Goal: Transaction & Acquisition: Purchase product/service

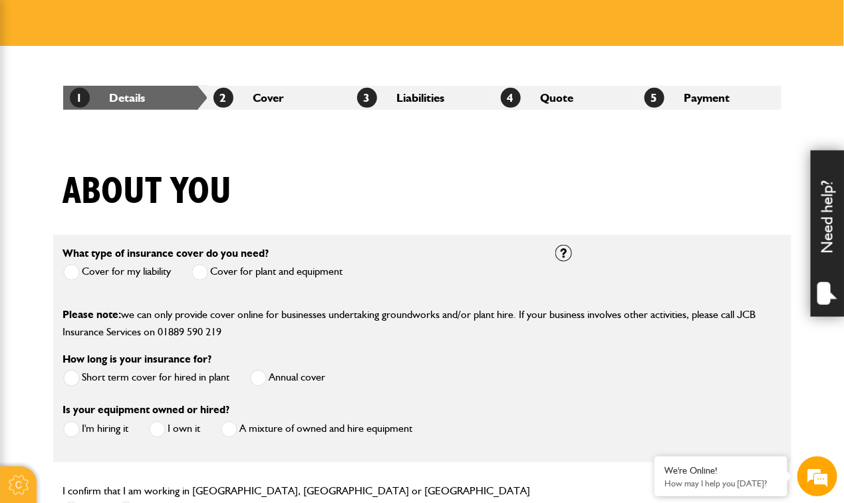
click at [203, 269] on span at bounding box center [199, 272] width 17 height 17
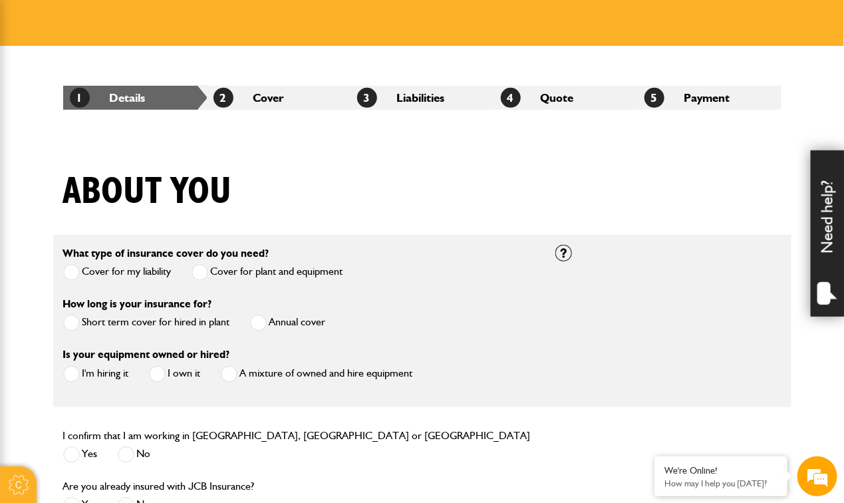
click at [262, 324] on span at bounding box center [258, 322] width 17 height 17
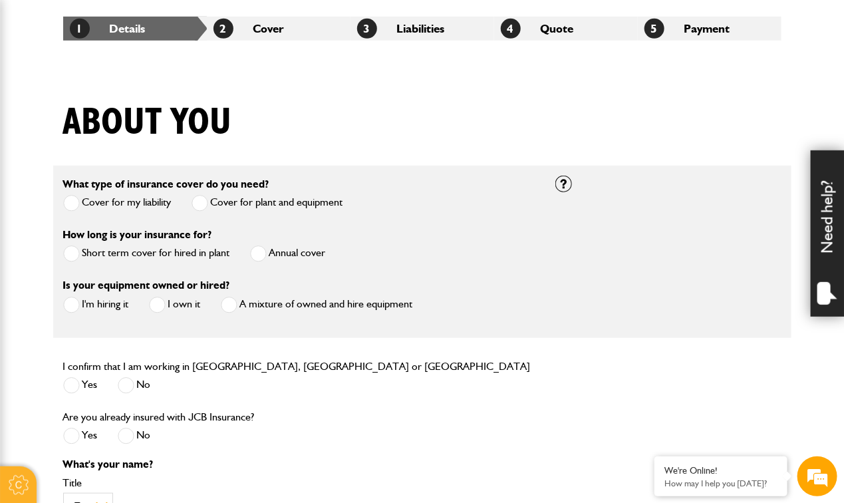
scroll to position [266, 0]
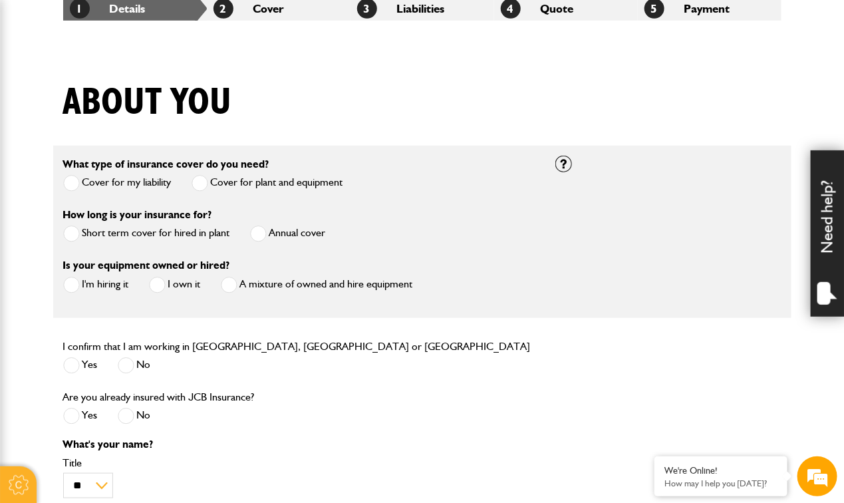
click at [70, 286] on span at bounding box center [71, 285] width 17 height 17
click at [64, 366] on span at bounding box center [71, 365] width 17 height 17
click at [124, 419] on span at bounding box center [126, 416] width 17 height 17
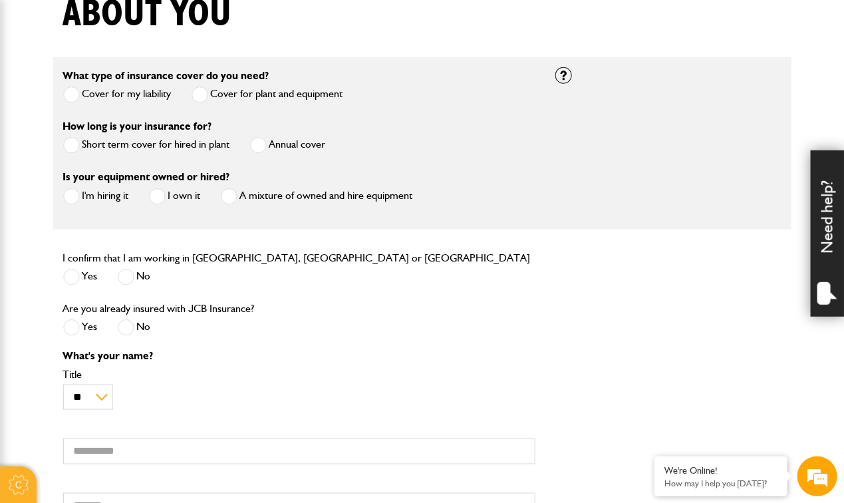
scroll to position [443, 0]
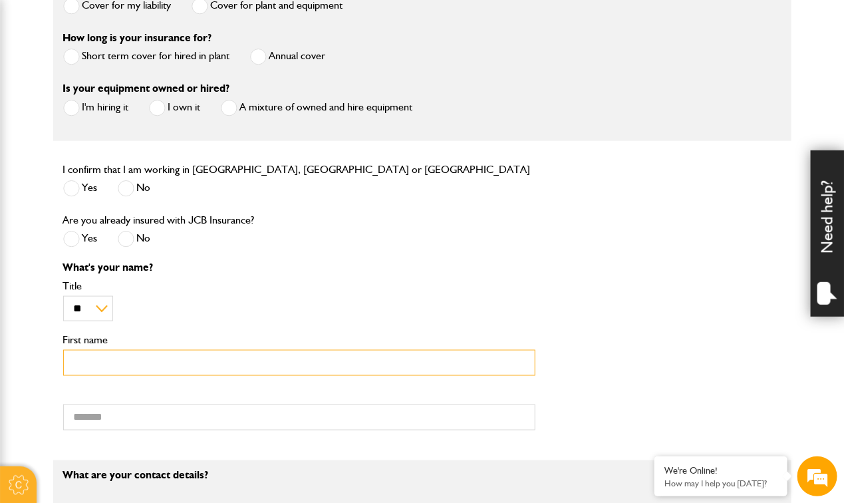
click at [117, 369] on input "First name" at bounding box center [299, 363] width 472 height 26
type input "*****"
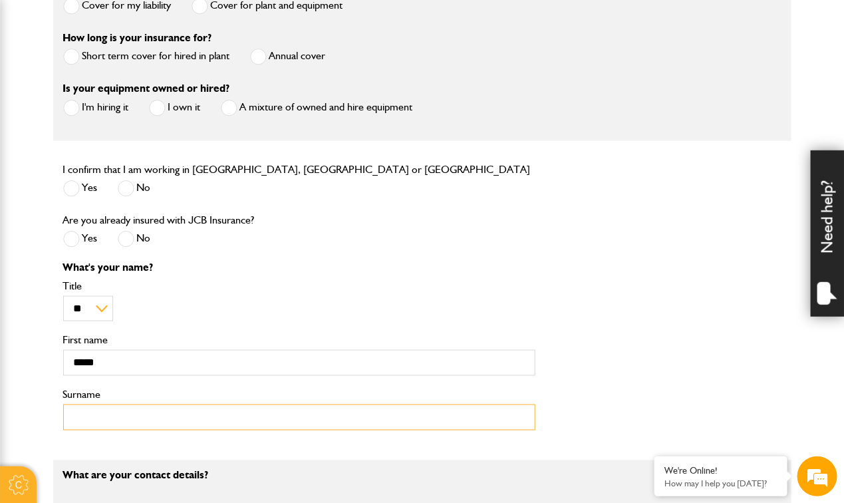
type input "******"
type input "**********"
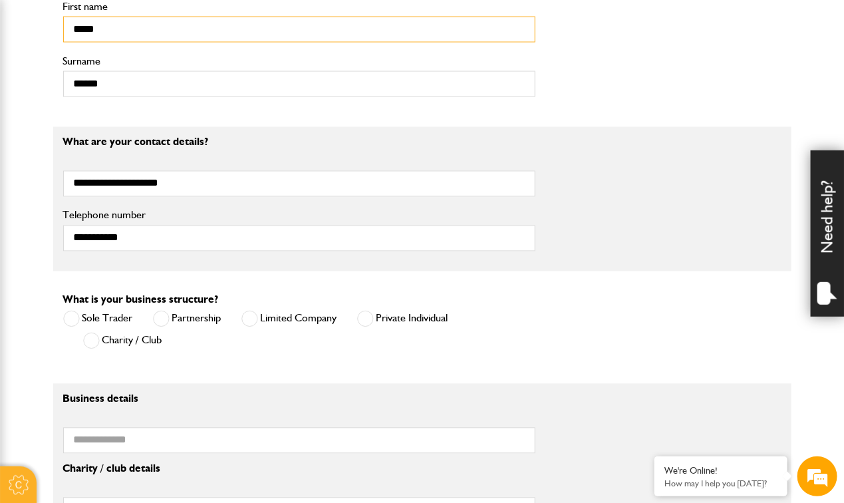
scroll to position [798, 0]
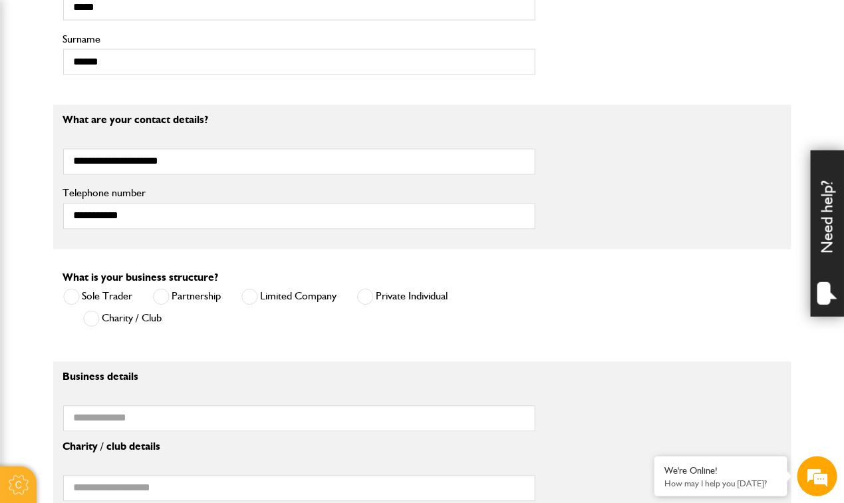
click at [366, 298] on span at bounding box center [365, 297] width 17 height 17
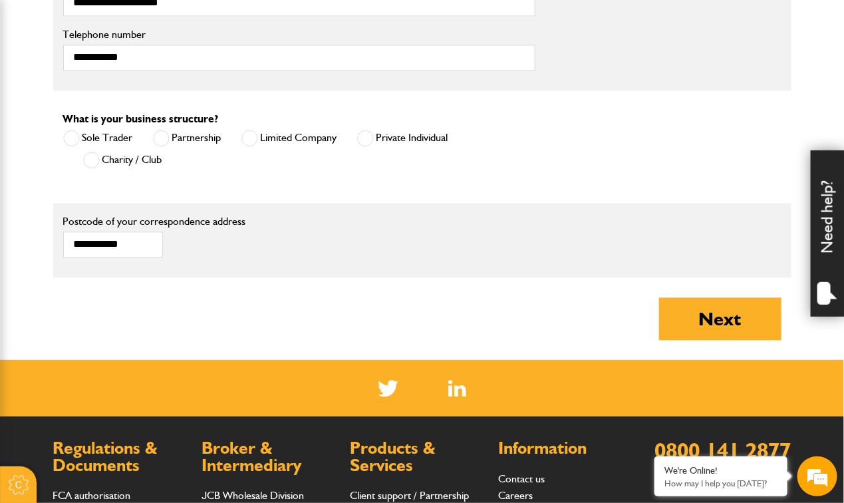
scroll to position [975, 0]
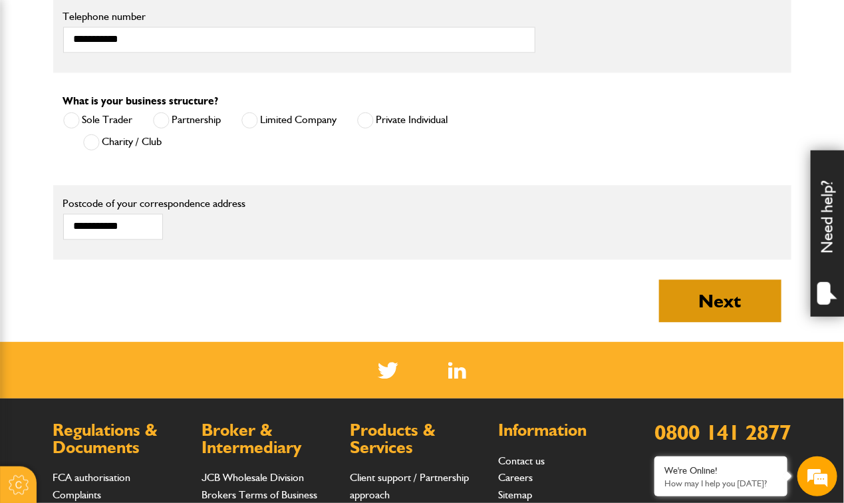
click at [697, 296] on button "Next" at bounding box center [720, 300] width 122 height 43
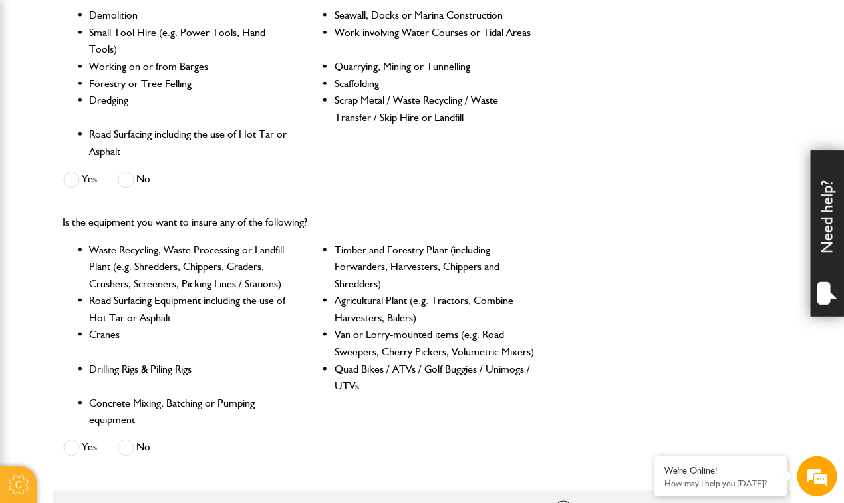
scroll to position [266, 0]
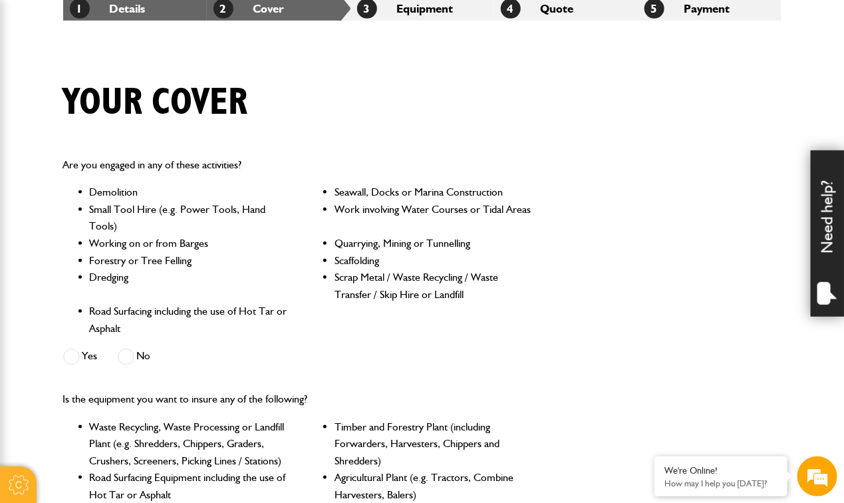
click at [129, 358] on span at bounding box center [126, 356] width 17 height 17
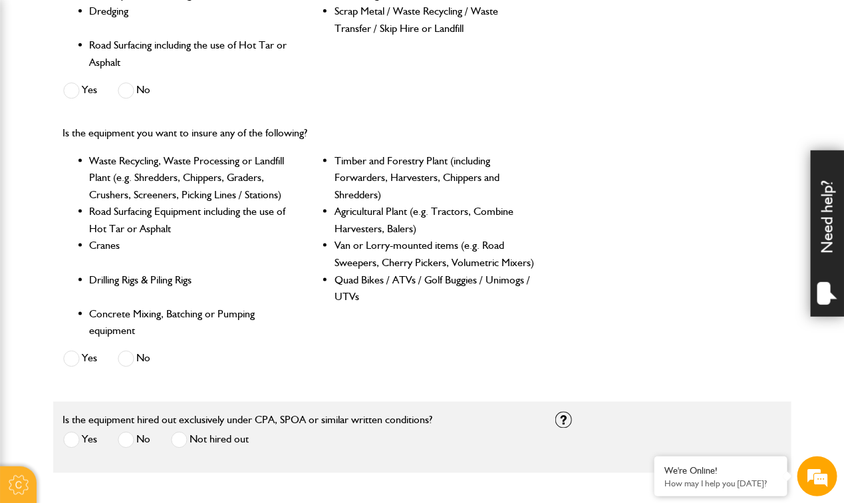
scroll to position [0, 0]
click at [136, 360] on label "No" at bounding box center [134, 358] width 33 height 17
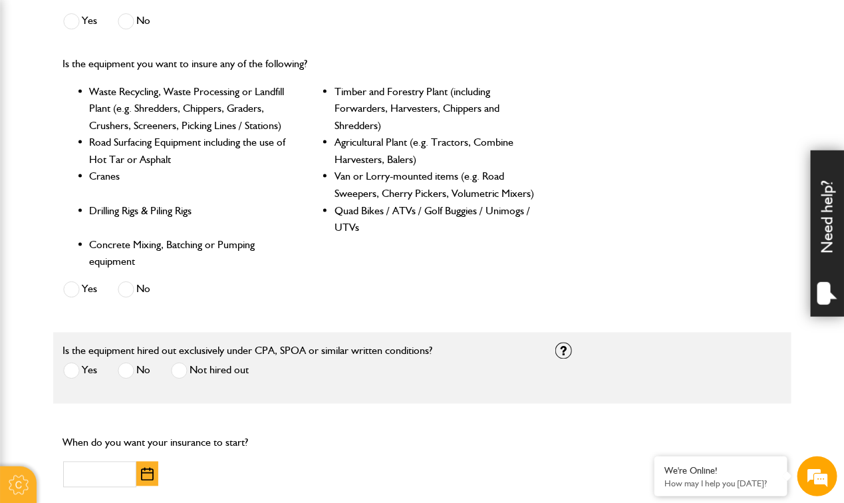
scroll to position [620, 0]
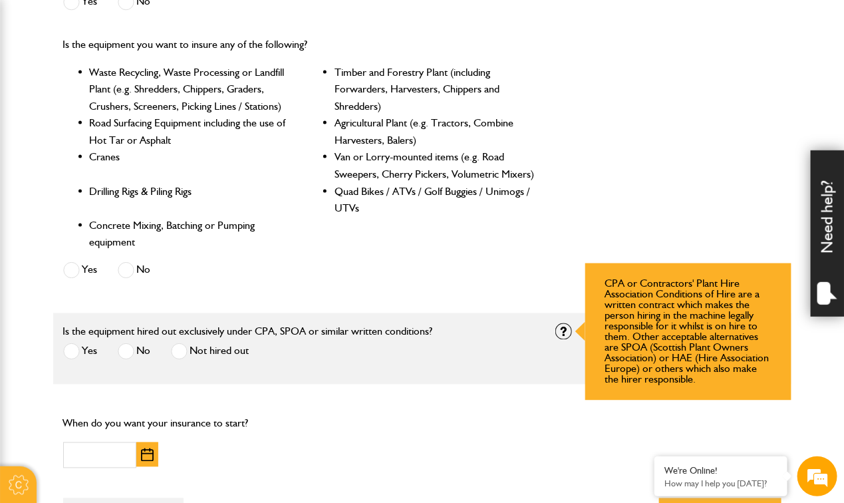
click at [571, 336] on div at bounding box center [563, 331] width 17 height 17
click at [566, 332] on div at bounding box center [563, 331] width 17 height 17
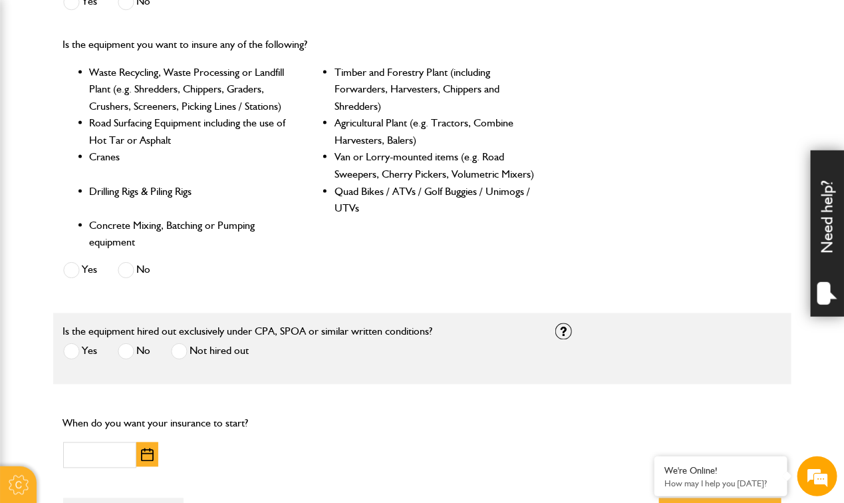
click at [129, 352] on span at bounding box center [126, 351] width 17 height 17
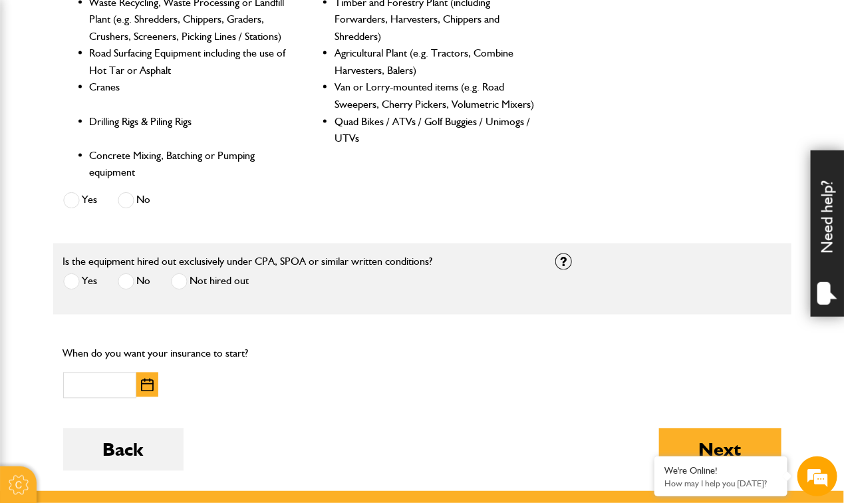
scroll to position [709, 0]
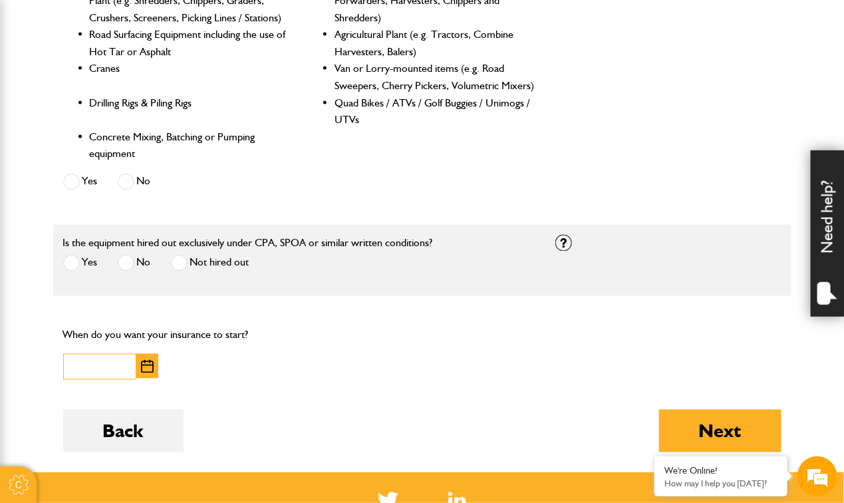
click at [85, 366] on input "text" at bounding box center [99, 367] width 73 height 26
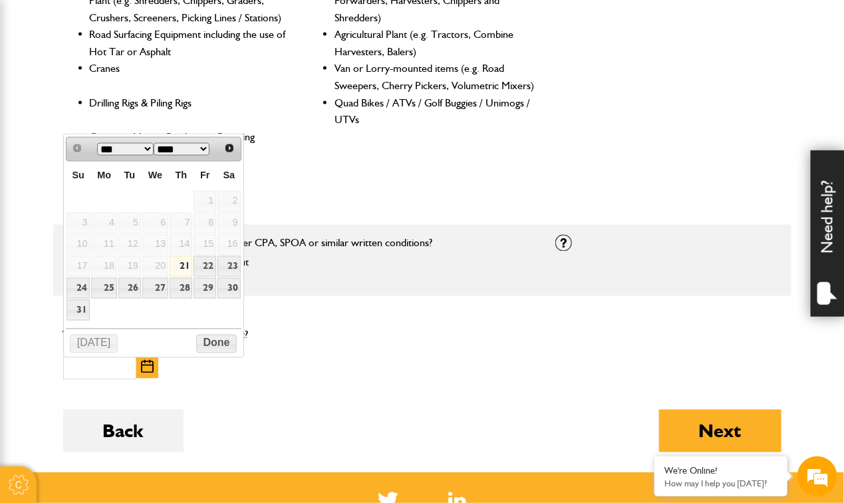
click at [182, 269] on link "21" at bounding box center [181, 266] width 23 height 21
type input "**********"
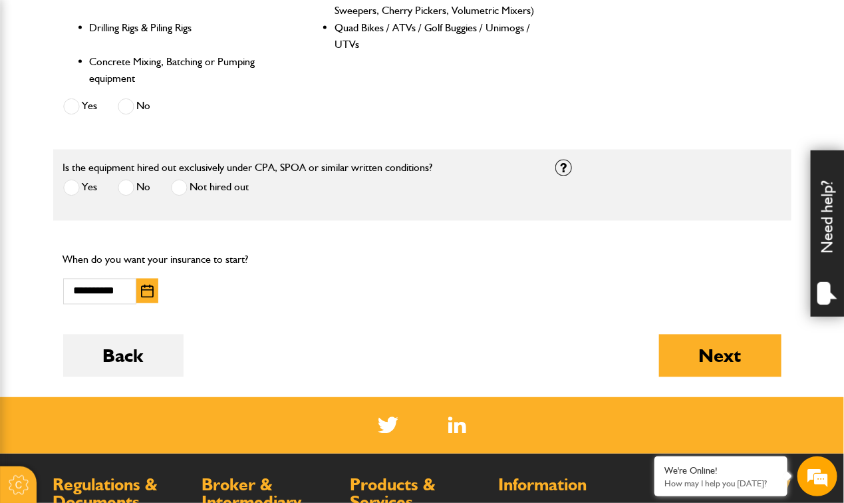
scroll to position [797, 0]
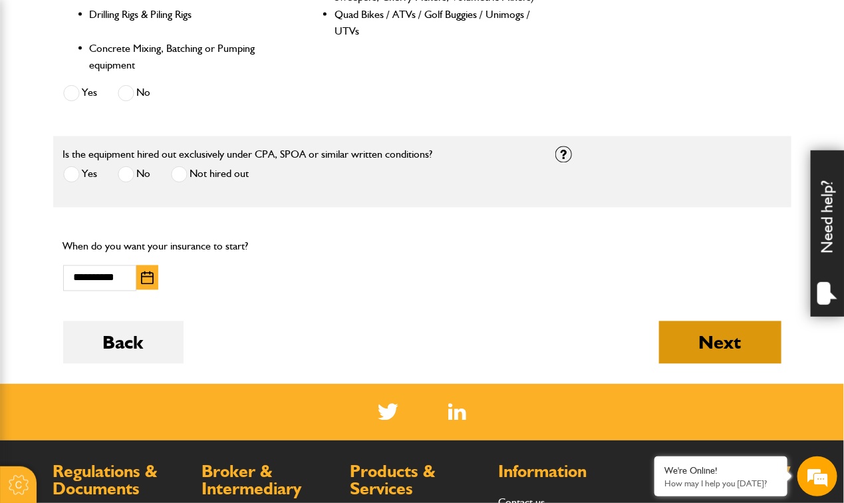
click at [711, 348] on button "Next" at bounding box center [720, 342] width 122 height 43
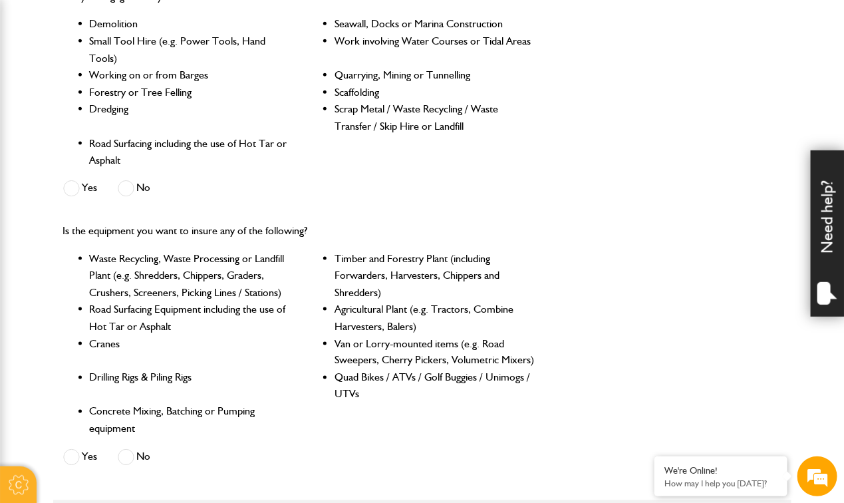
scroll to position [886, 0]
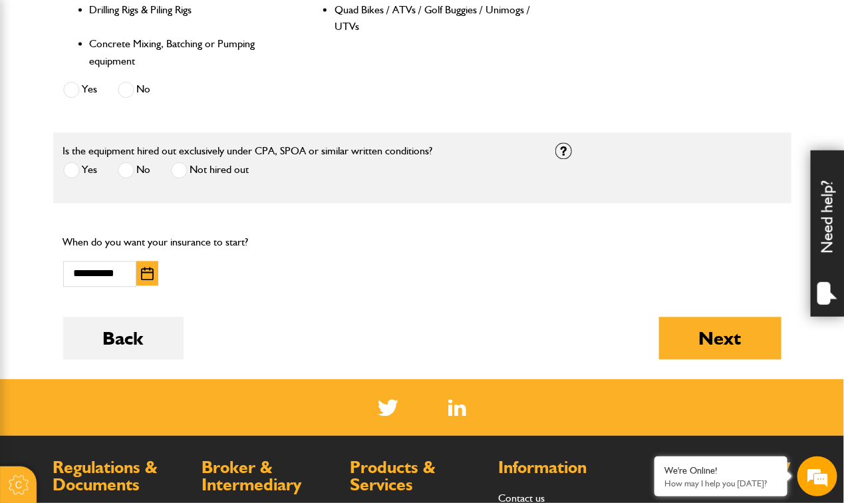
click at [74, 170] on span at bounding box center [71, 170] width 17 height 17
click at [718, 352] on button "Next" at bounding box center [720, 337] width 122 height 43
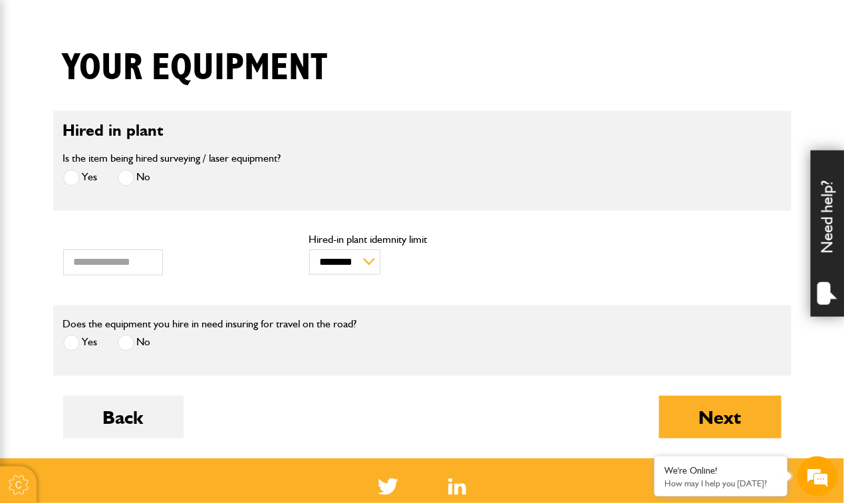
scroll to position [354, 0]
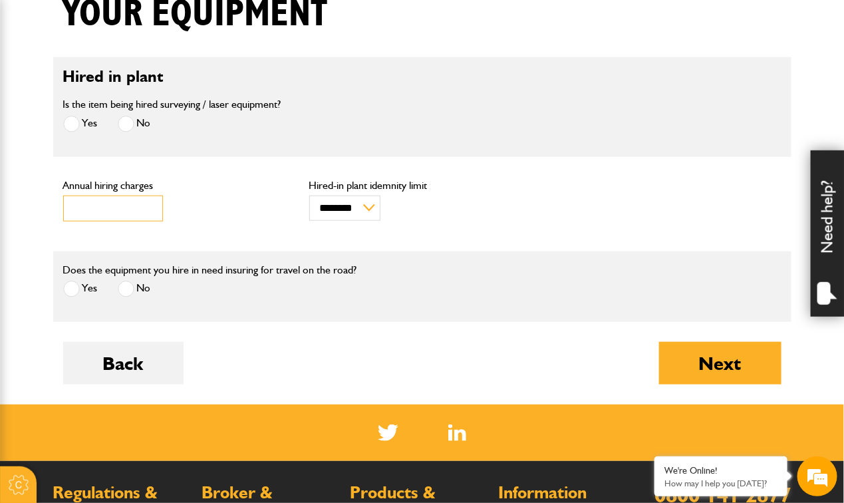
drag, startPoint x: 108, startPoint y: 205, endPoint x: 64, endPoint y: 200, distance: 44.8
click at [64, 200] on input "***" at bounding box center [113, 208] width 100 height 26
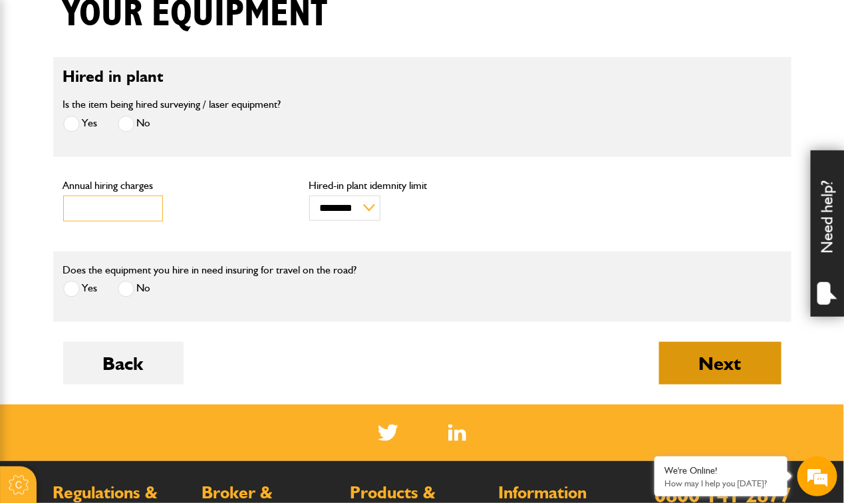
type input "****"
click at [702, 365] on button "Next" at bounding box center [720, 363] width 122 height 43
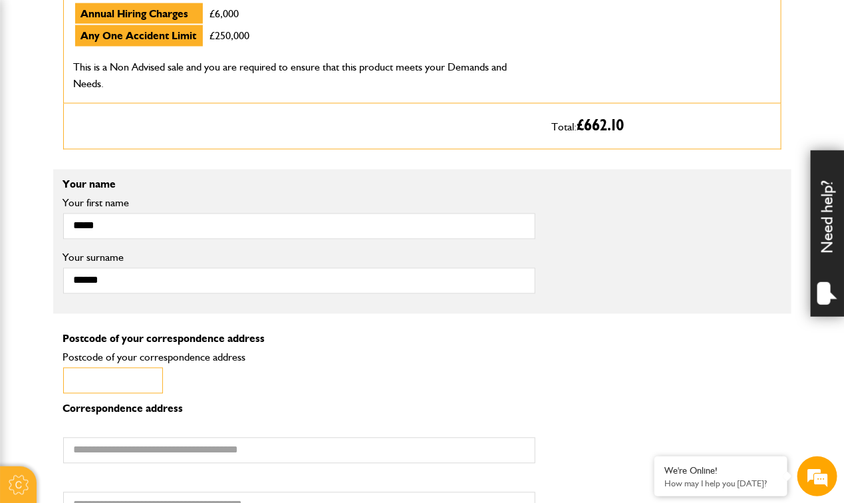
click at [107, 374] on input "Postcode of your correspondence address" at bounding box center [113, 381] width 100 height 26
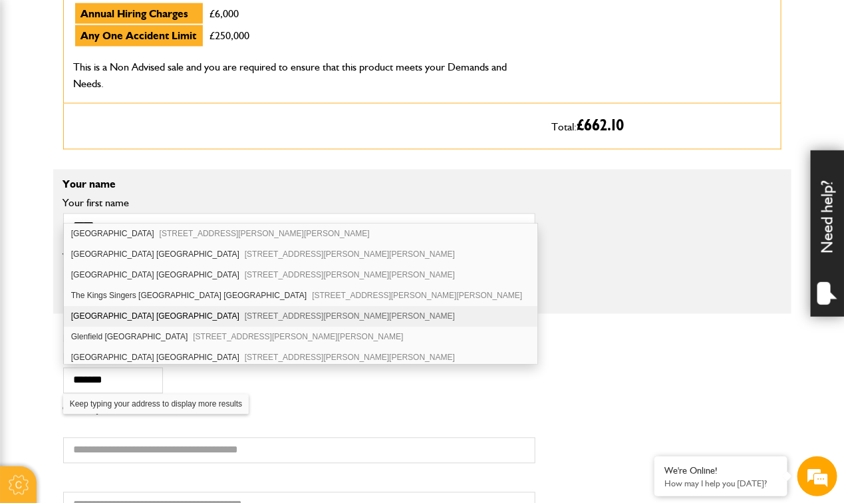
click at [103, 317] on div "Downs House Wind Whistle Lane West Grimstead Salisbury SP5 3RG" at bounding box center [301, 316] width 474 height 21
type input "*******"
type input "**********"
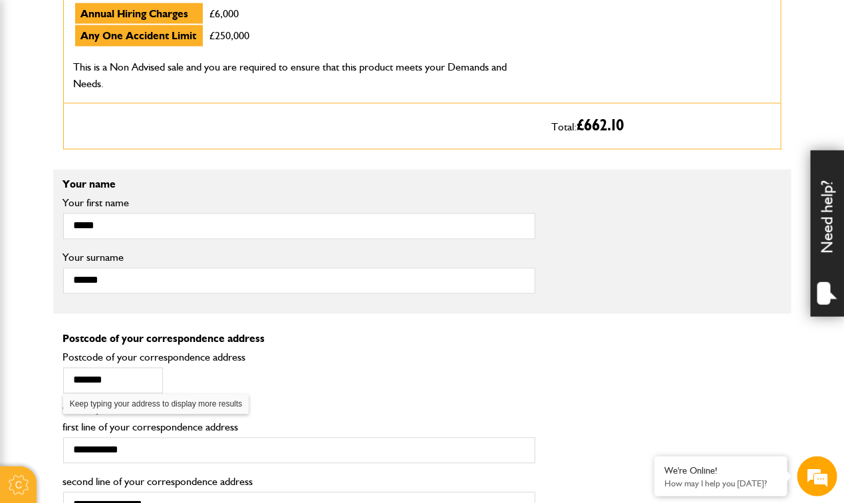
type input "**********"
type input "*********"
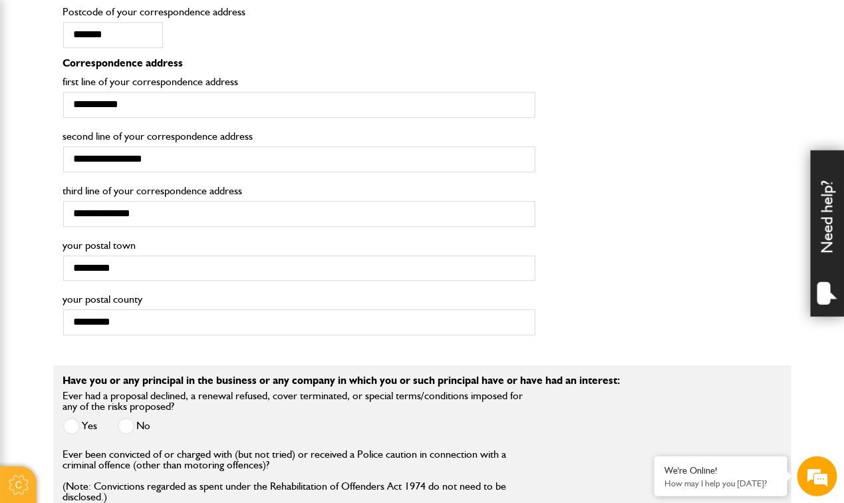
scroll to position [1240, 0]
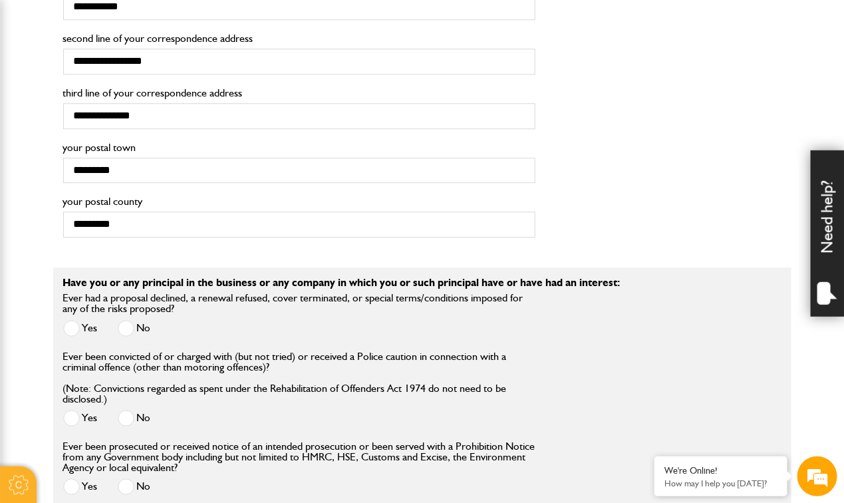
click at [130, 320] on span at bounding box center [126, 328] width 17 height 17
click at [133, 413] on span at bounding box center [126, 418] width 17 height 17
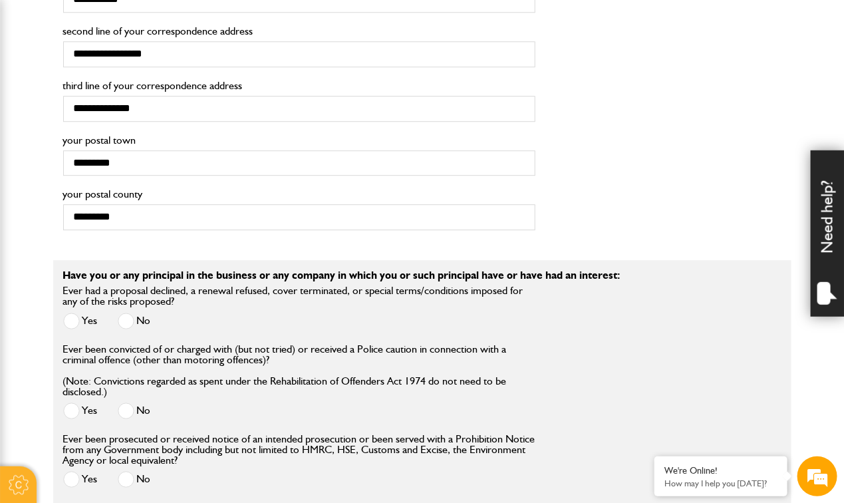
scroll to position [1418, 0]
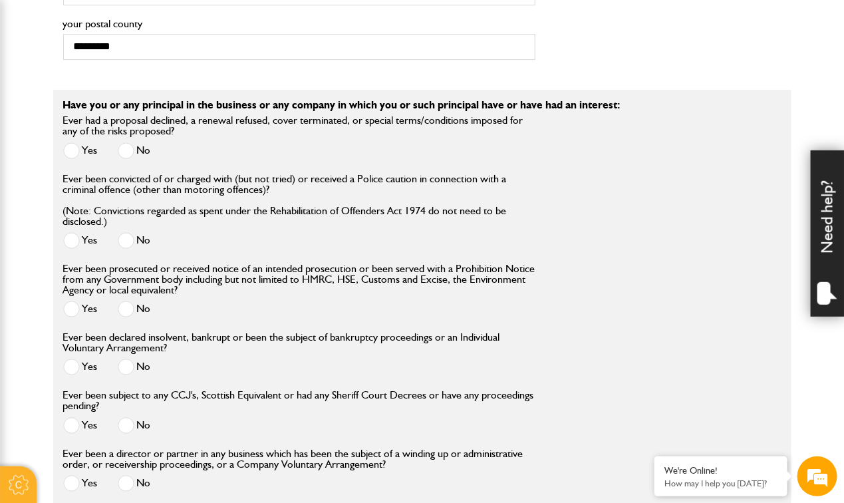
click at [126, 307] on span at bounding box center [126, 308] width 17 height 17
click at [125, 366] on span at bounding box center [126, 366] width 17 height 17
click at [124, 423] on span at bounding box center [126, 425] width 17 height 17
click at [123, 475] on span at bounding box center [126, 483] width 17 height 17
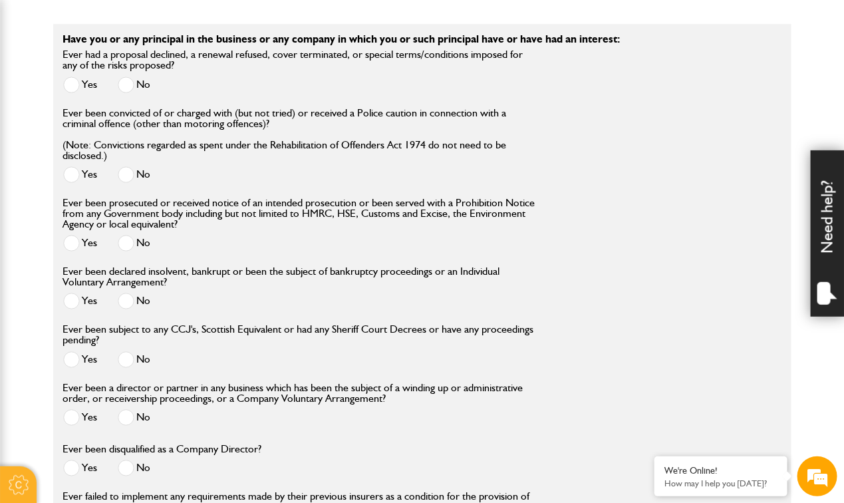
scroll to position [1595, 0]
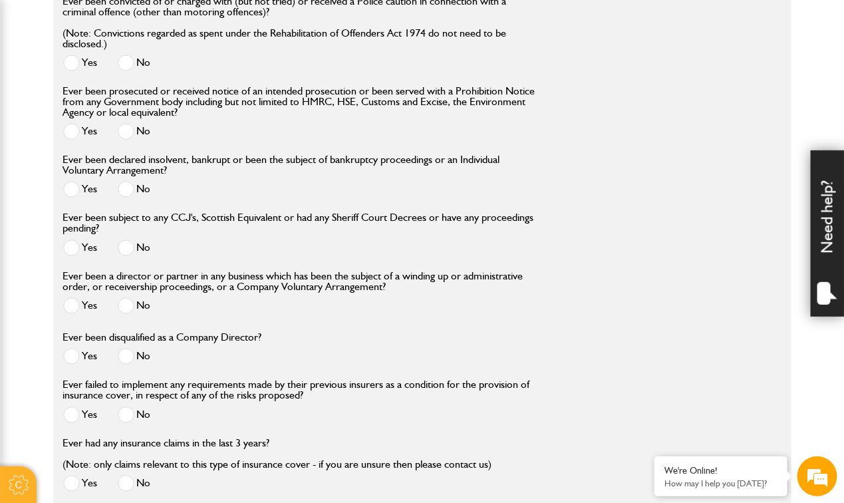
click at [130, 415] on span at bounding box center [126, 414] width 17 height 17
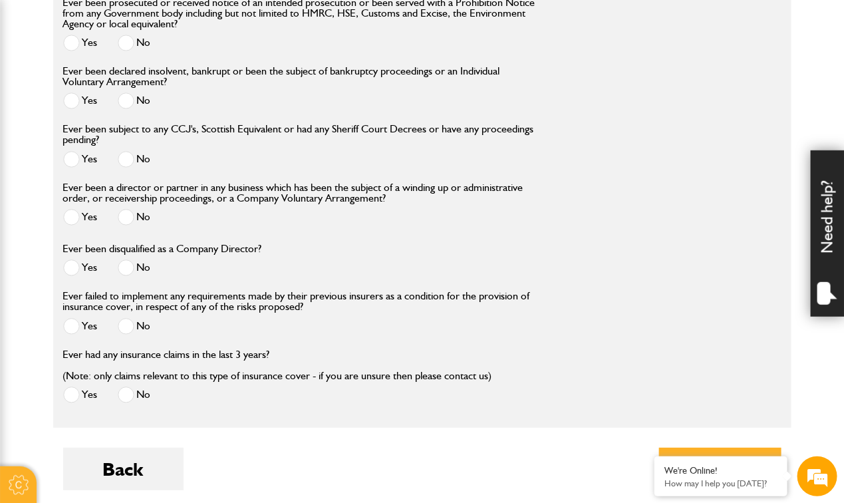
click at [126, 396] on span at bounding box center [126, 394] width 17 height 17
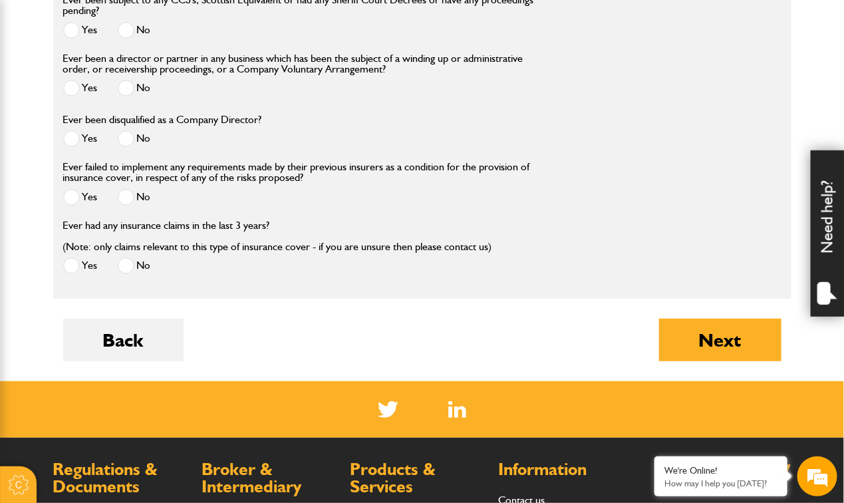
scroll to position [1861, 0]
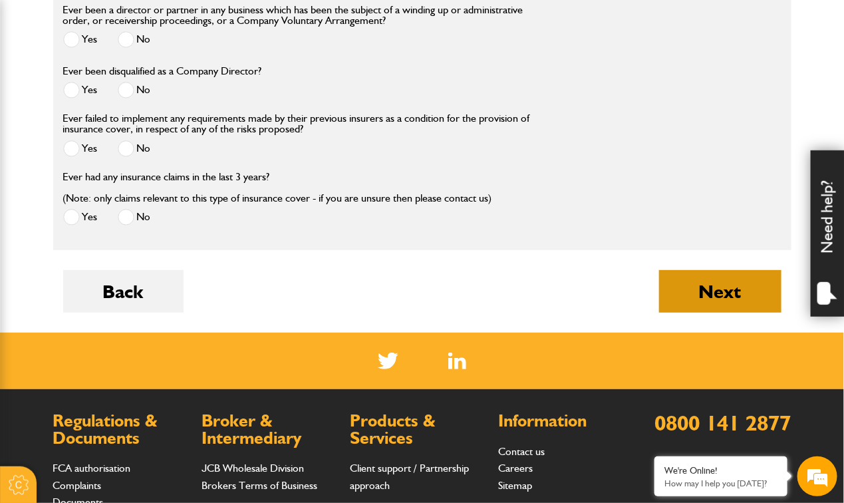
click at [755, 286] on button "Next" at bounding box center [720, 291] width 122 height 43
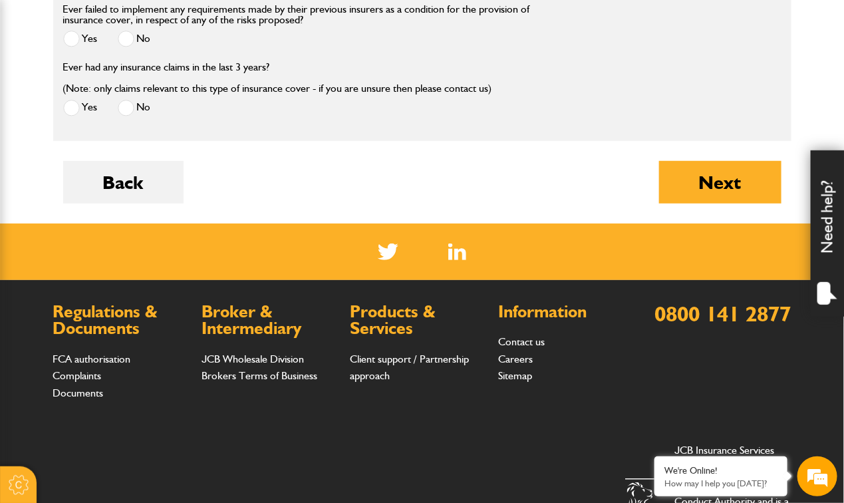
scroll to position [1861, 0]
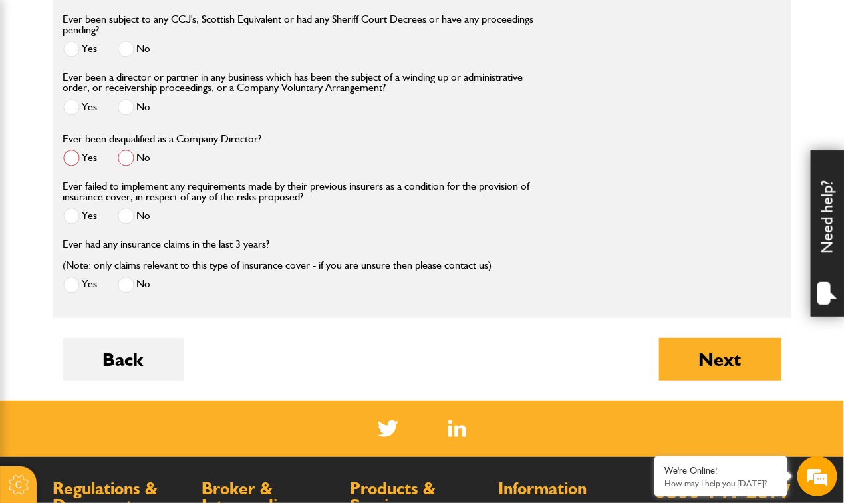
click at [126, 154] on span at bounding box center [126, 158] width 17 height 17
click at [686, 360] on button "Next" at bounding box center [720, 359] width 122 height 43
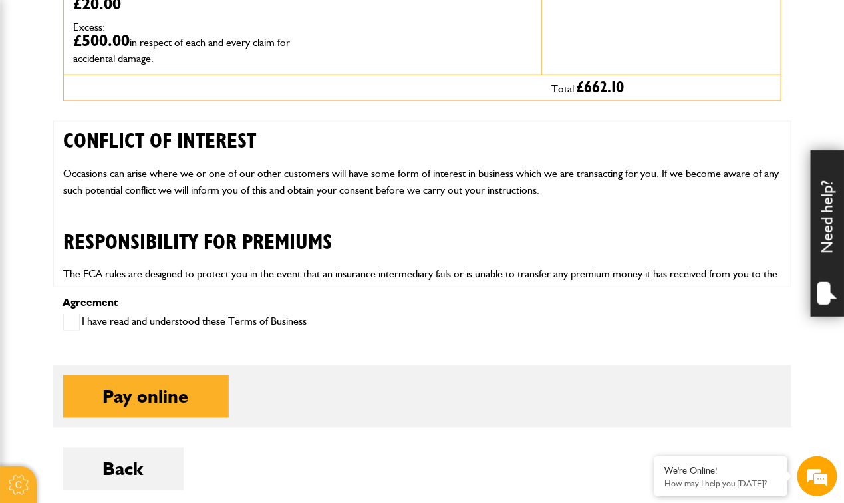
scroll to position [709, 0]
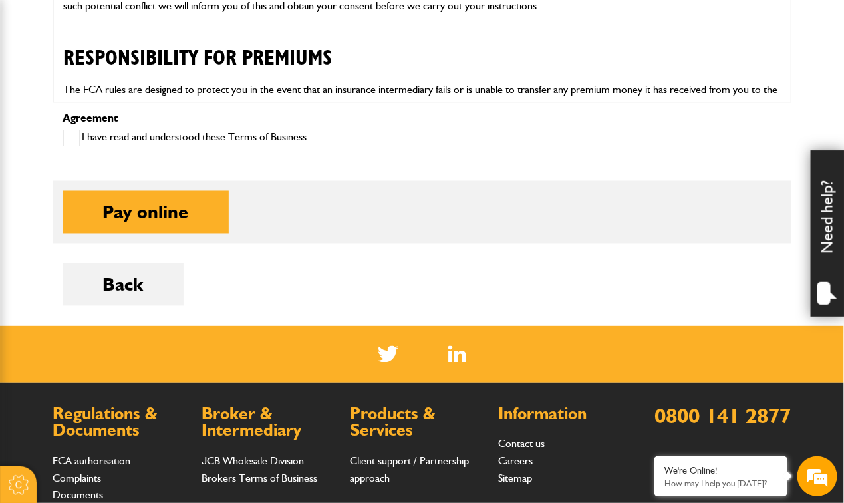
click at [73, 140] on span at bounding box center [71, 138] width 17 height 17
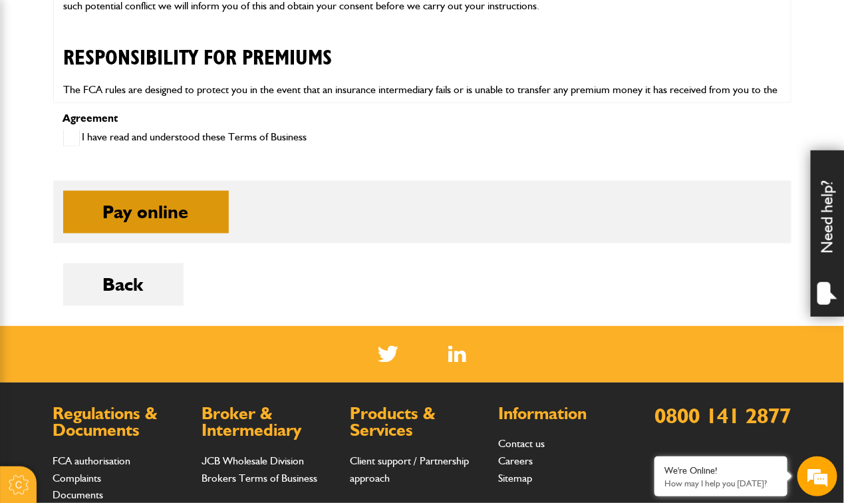
click at [165, 207] on button "Pay online" at bounding box center [146, 212] width 166 height 43
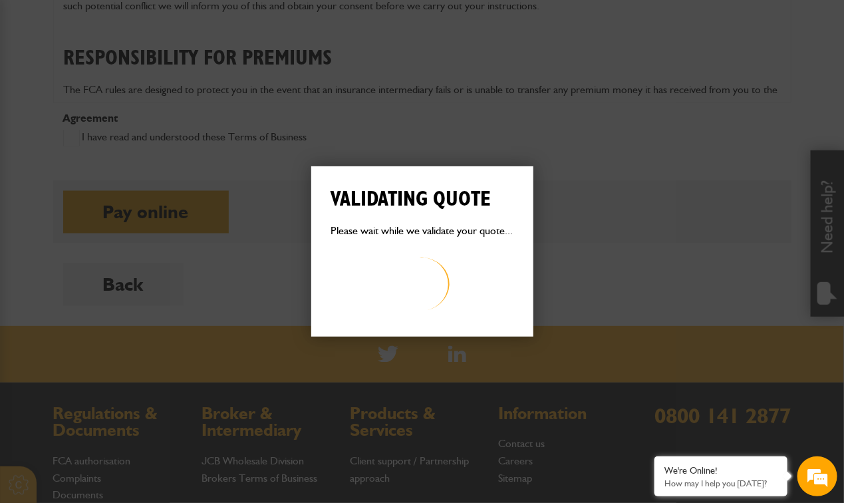
scroll to position [0, 0]
